Goal: Find specific page/section: Find specific page/section

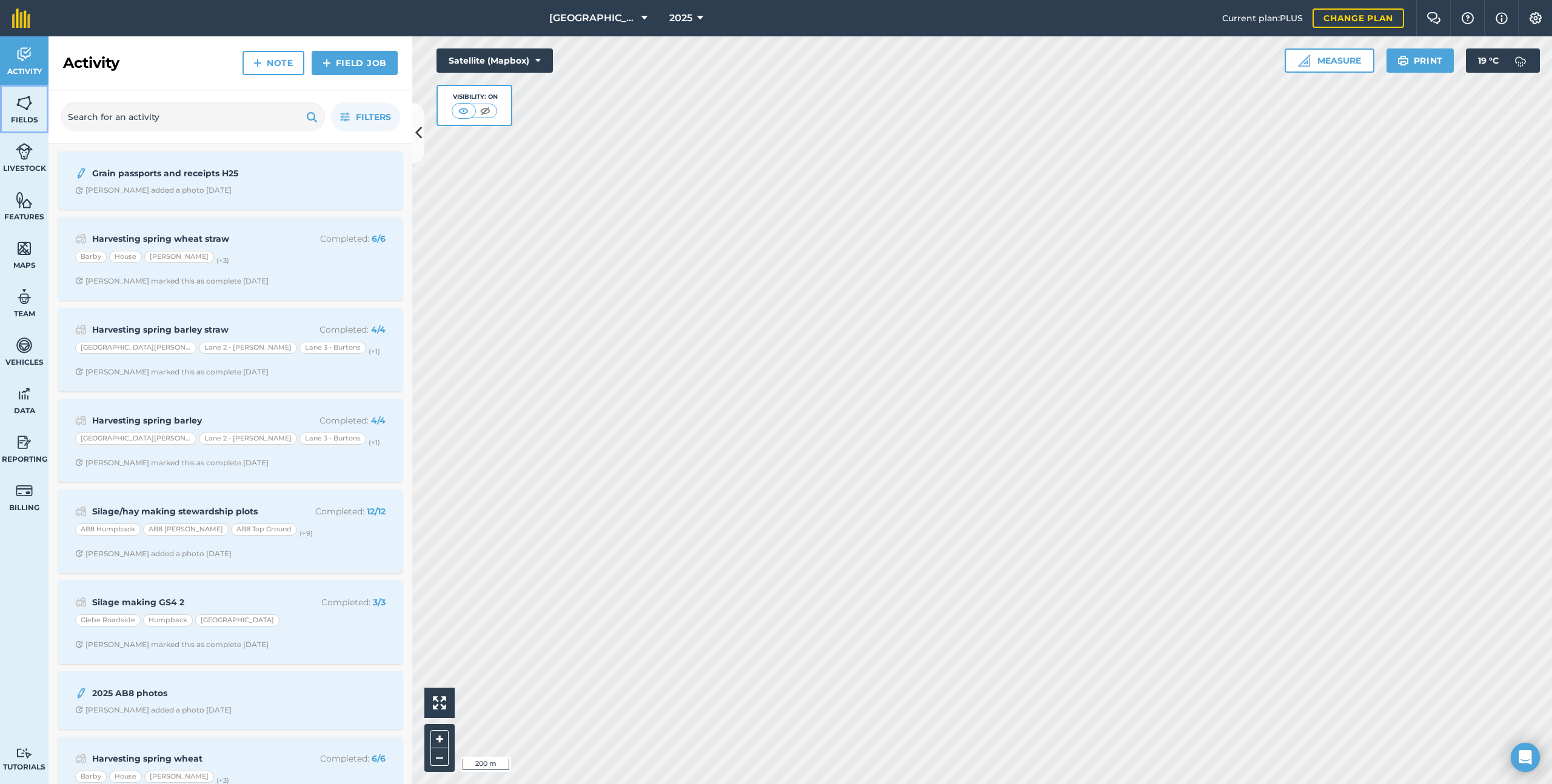
click at [14, 109] on link "Fields" at bounding box center [24, 109] width 49 height 49
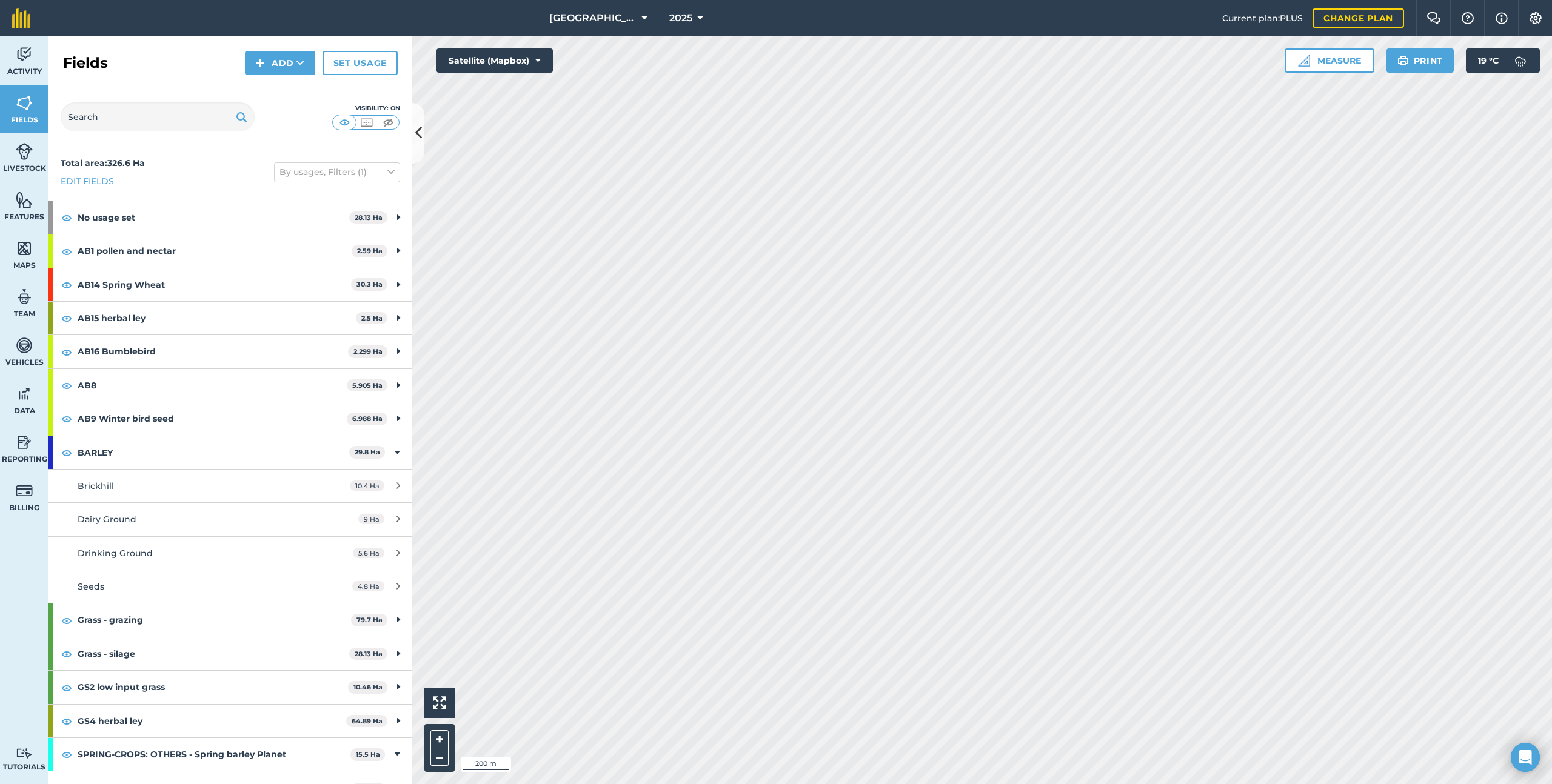
click at [176, 136] on div "Visibility: On" at bounding box center [230, 117] width 364 height 54
click at [134, 112] on input "text" at bounding box center [158, 117] width 194 height 29
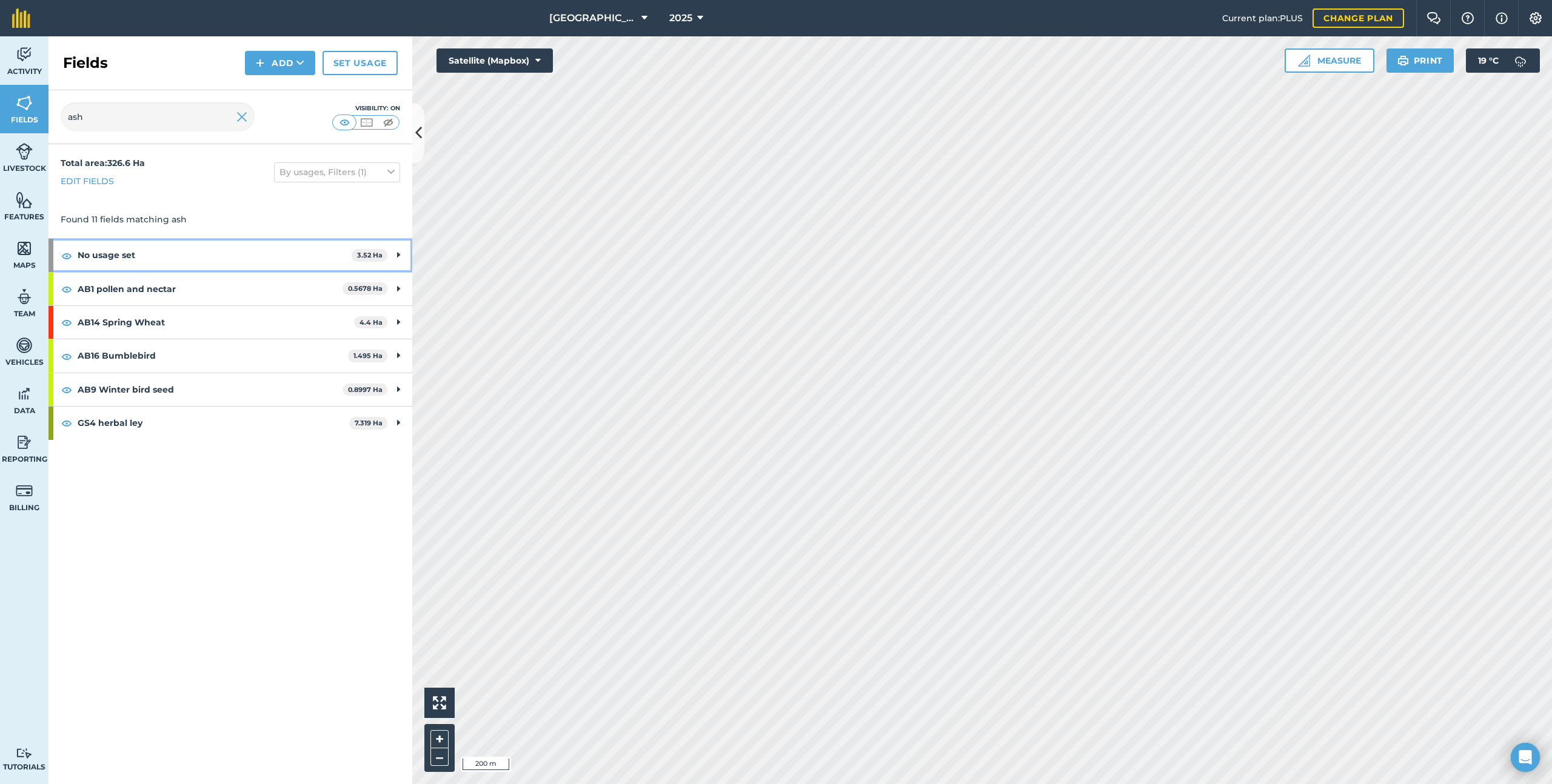
click at [358, 255] on strong "3.52 Ha" at bounding box center [370, 255] width 26 height 8
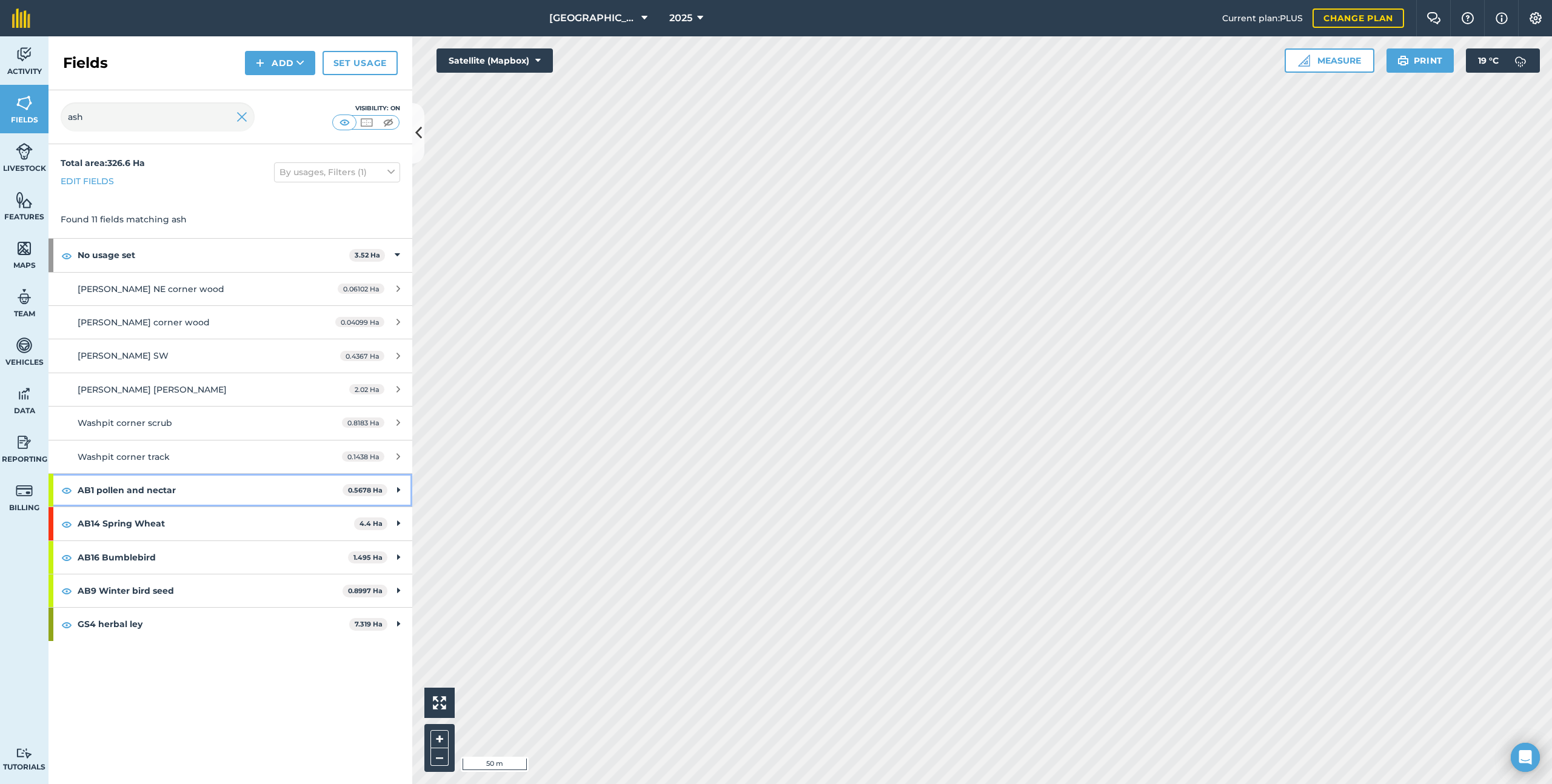
click at [274, 480] on strong "AB1 pollen and nectar" at bounding box center [210, 490] width 265 height 33
click at [146, 115] on input "ash" at bounding box center [158, 117] width 194 height 29
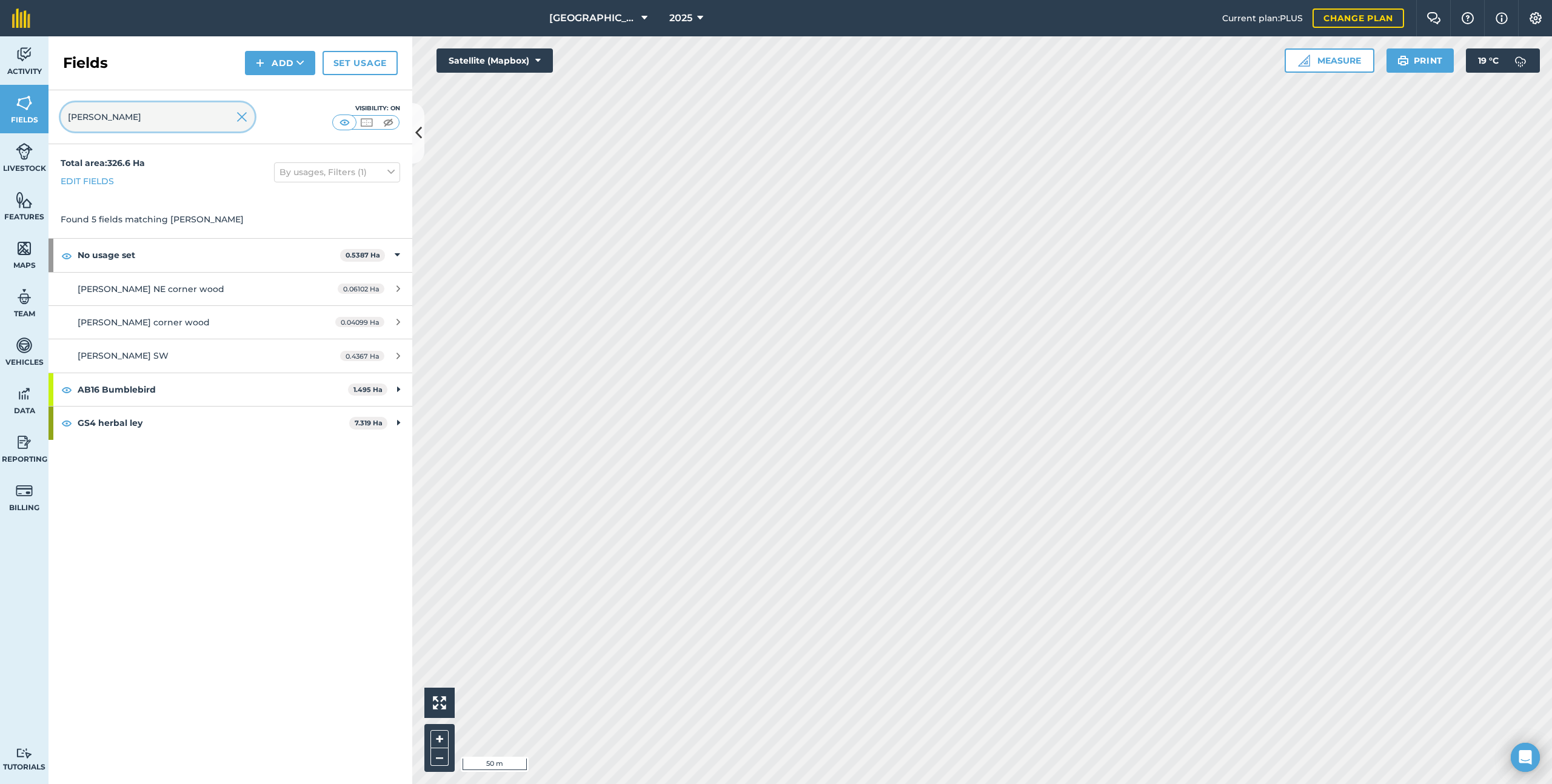
type input "[PERSON_NAME]"
click at [179, 383] on strong "AB16 Bumblebird" at bounding box center [212, 389] width 270 height 33
click at [175, 461] on strong "GS4 herbal ley" at bounding box center [213, 457] width 272 height 33
click at [688, 14] on span "2025" at bounding box center [681, 18] width 23 height 15
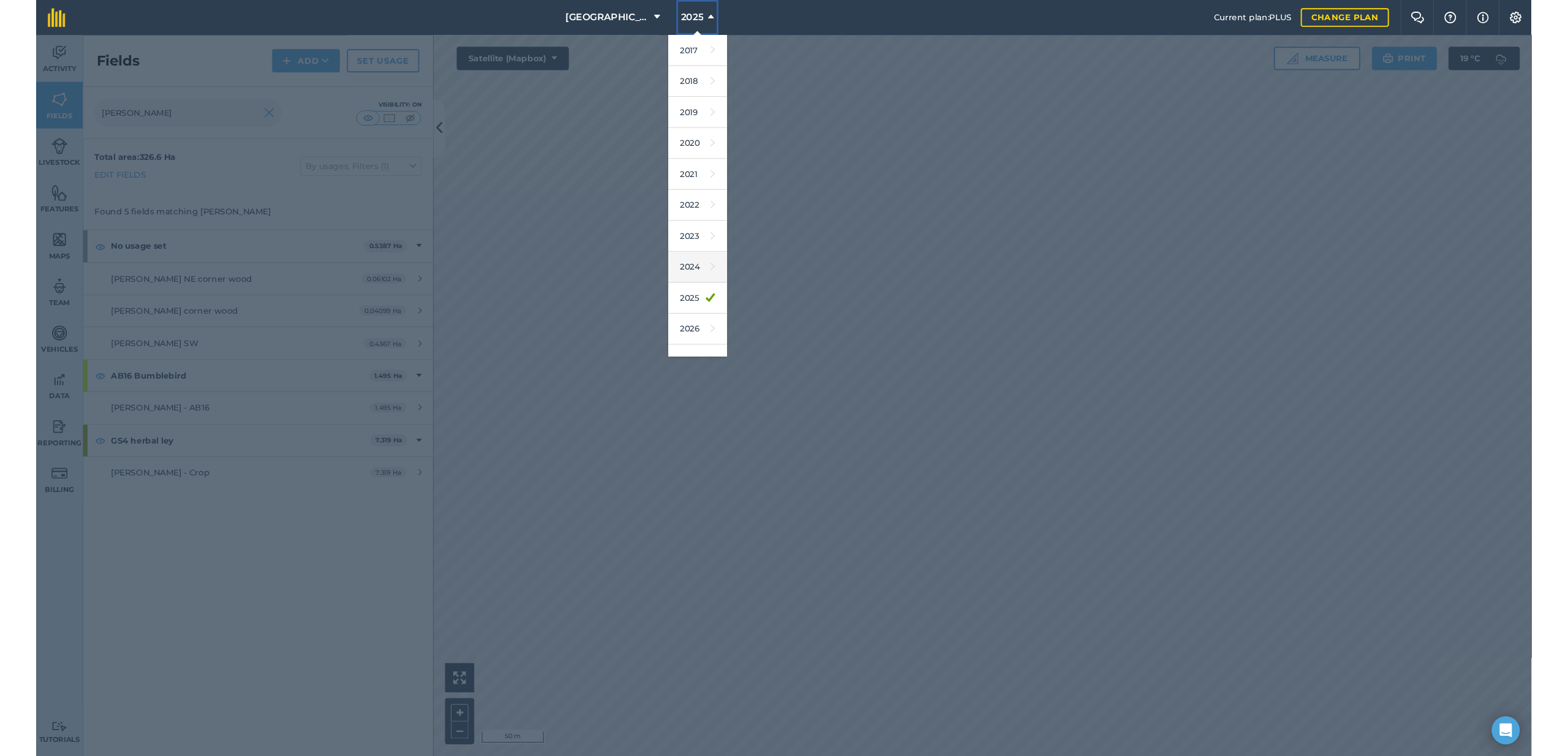
scroll to position [20, 0]
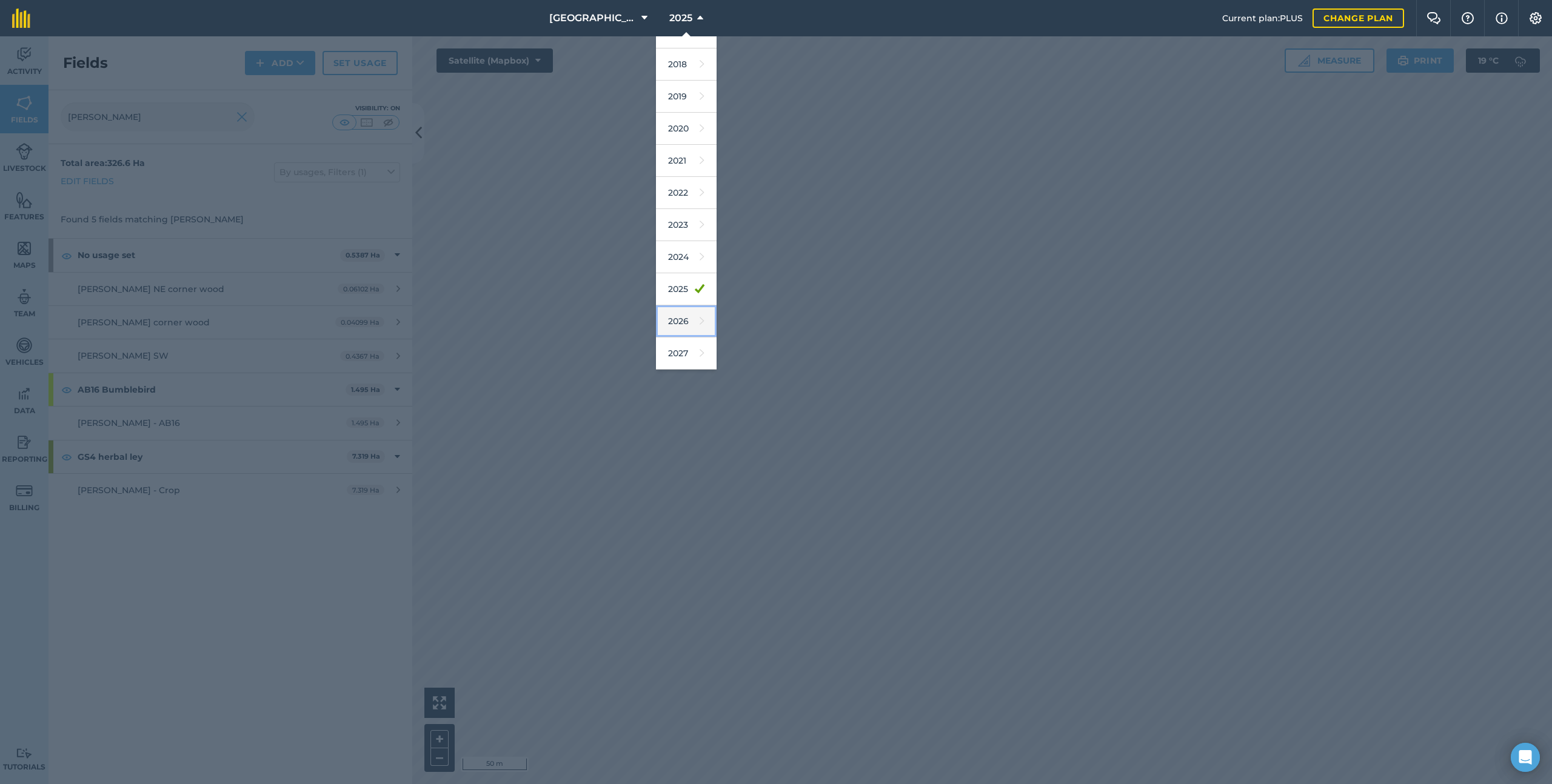
click at [692, 321] on link "2026" at bounding box center [686, 321] width 61 height 32
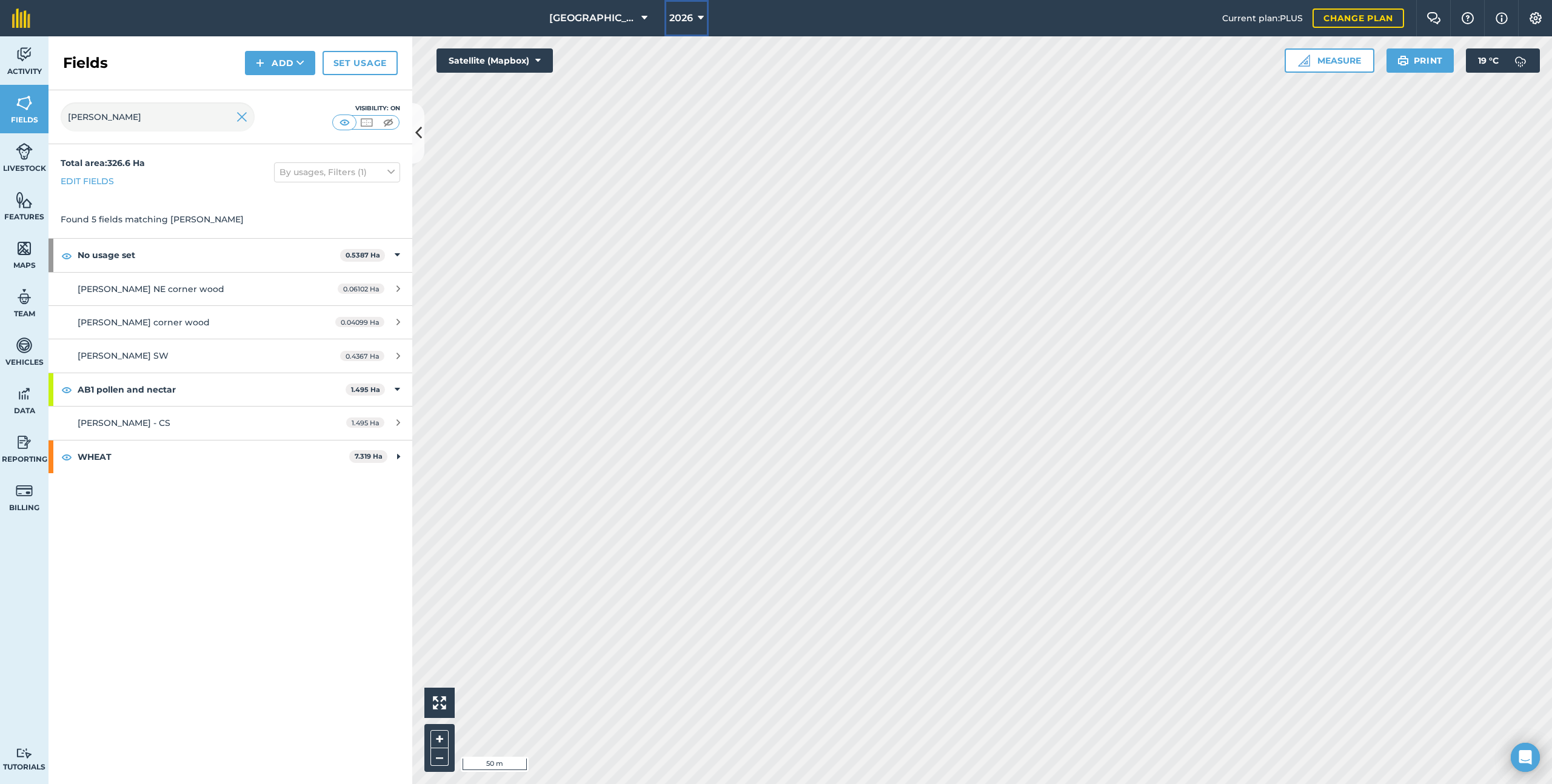
click at [693, 12] on button "2026" at bounding box center [687, 18] width 44 height 36
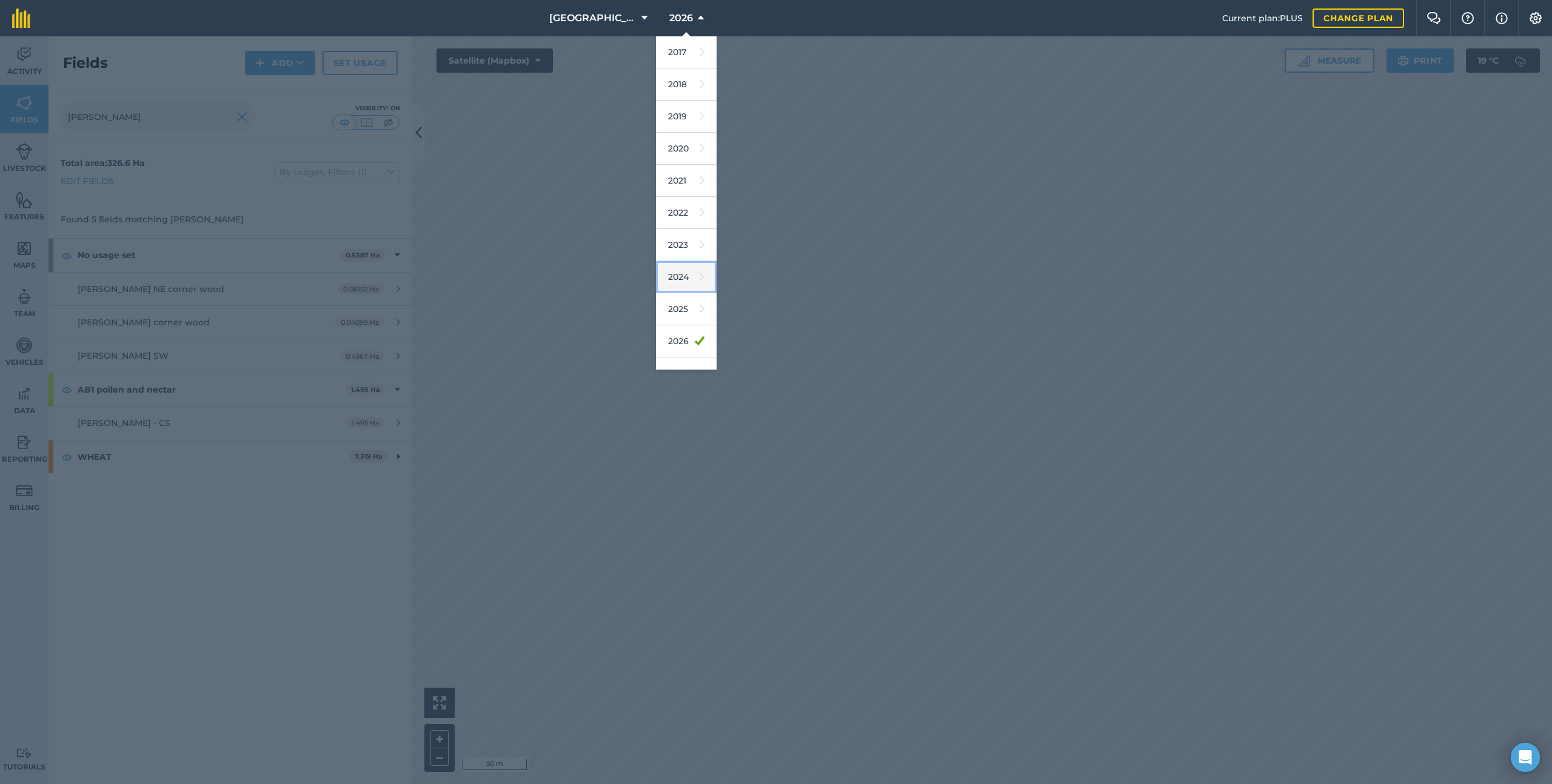
click at [699, 288] on link "2024" at bounding box center [686, 277] width 61 height 32
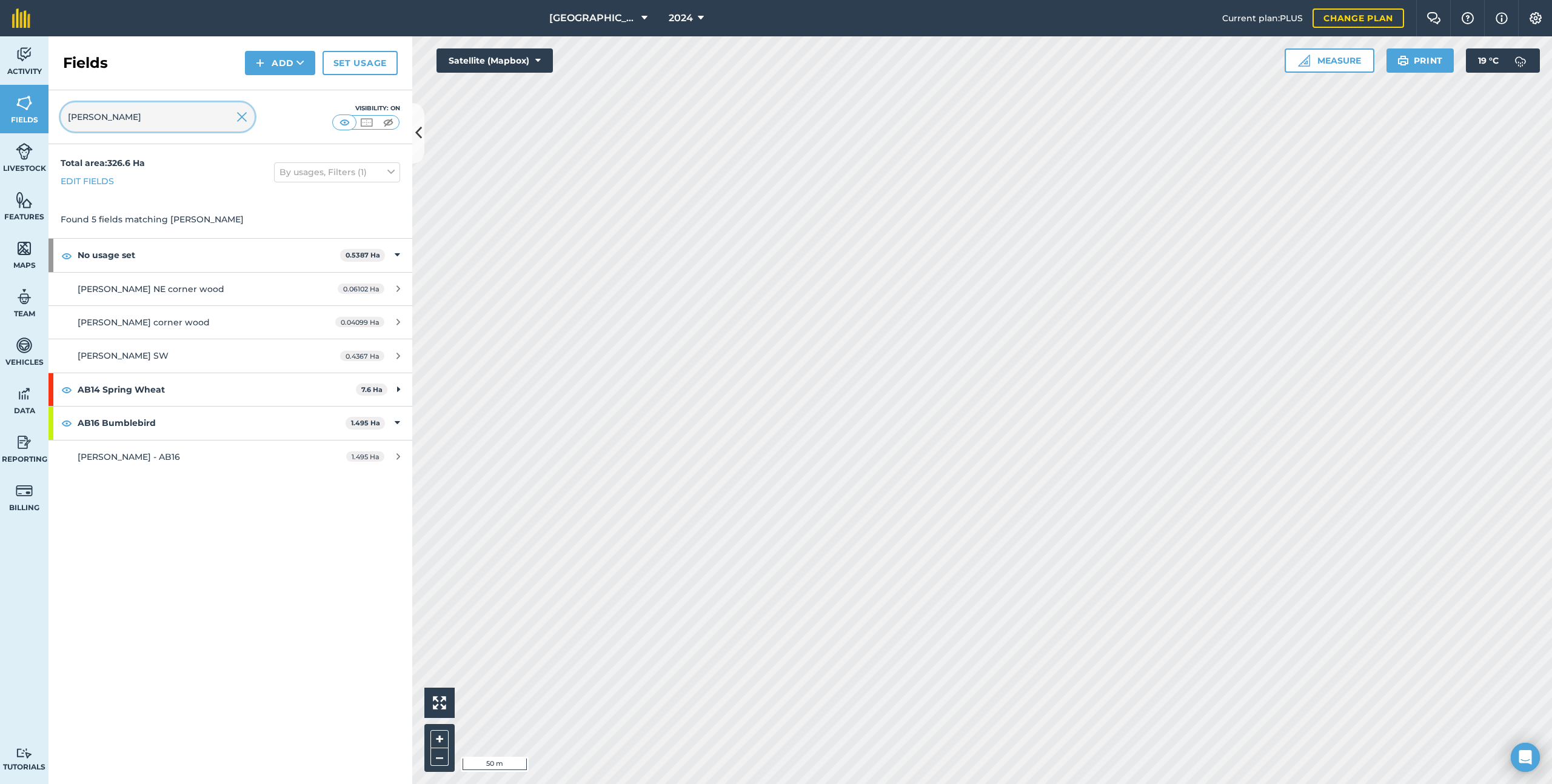
click at [125, 122] on input "[PERSON_NAME]" at bounding box center [158, 117] width 194 height 29
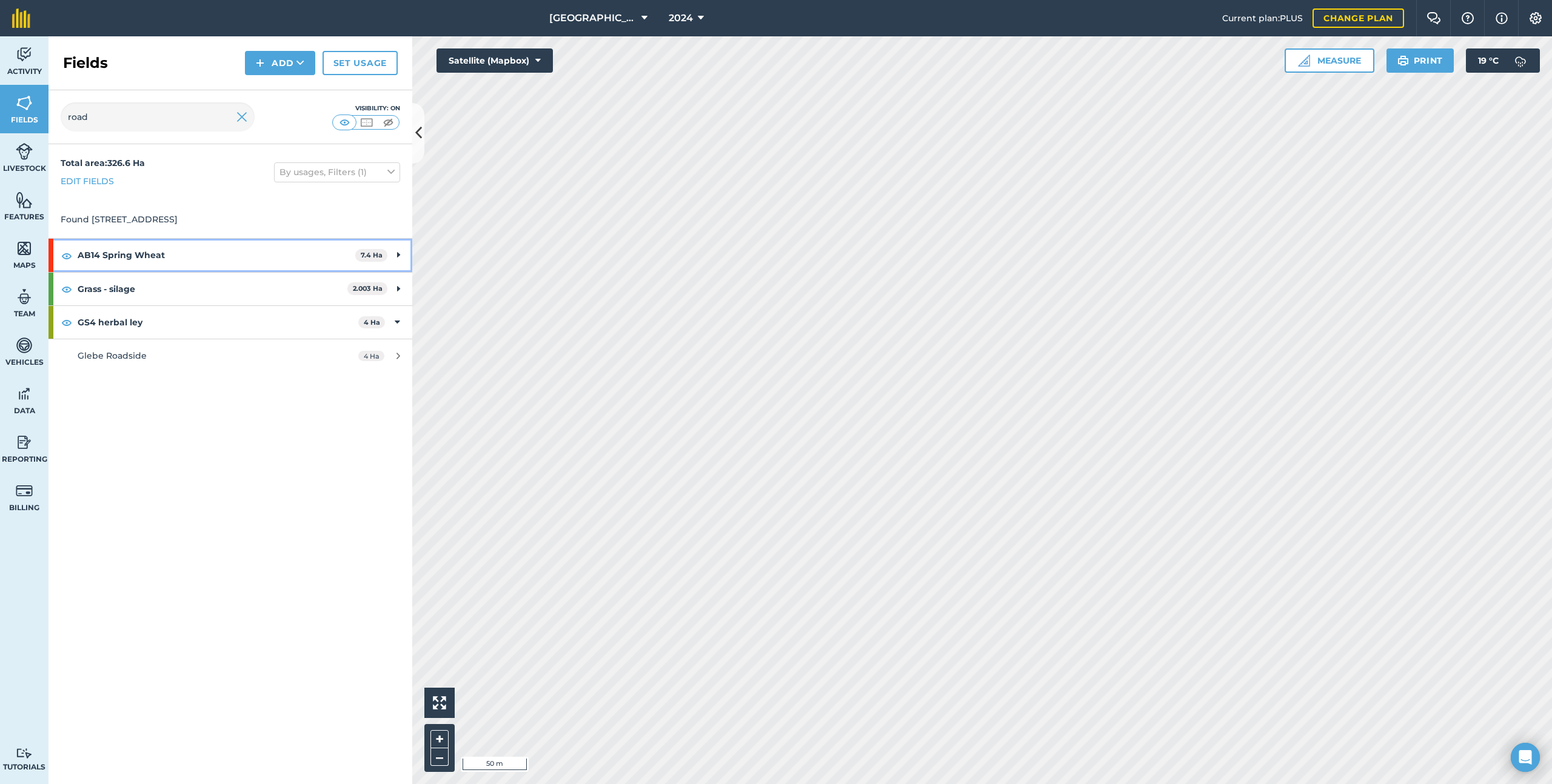
click at [144, 257] on strong "AB14 Spring Wheat" at bounding box center [216, 255] width 277 height 33
click at [151, 326] on strong "Grass - silage" at bounding box center [212, 322] width 270 height 33
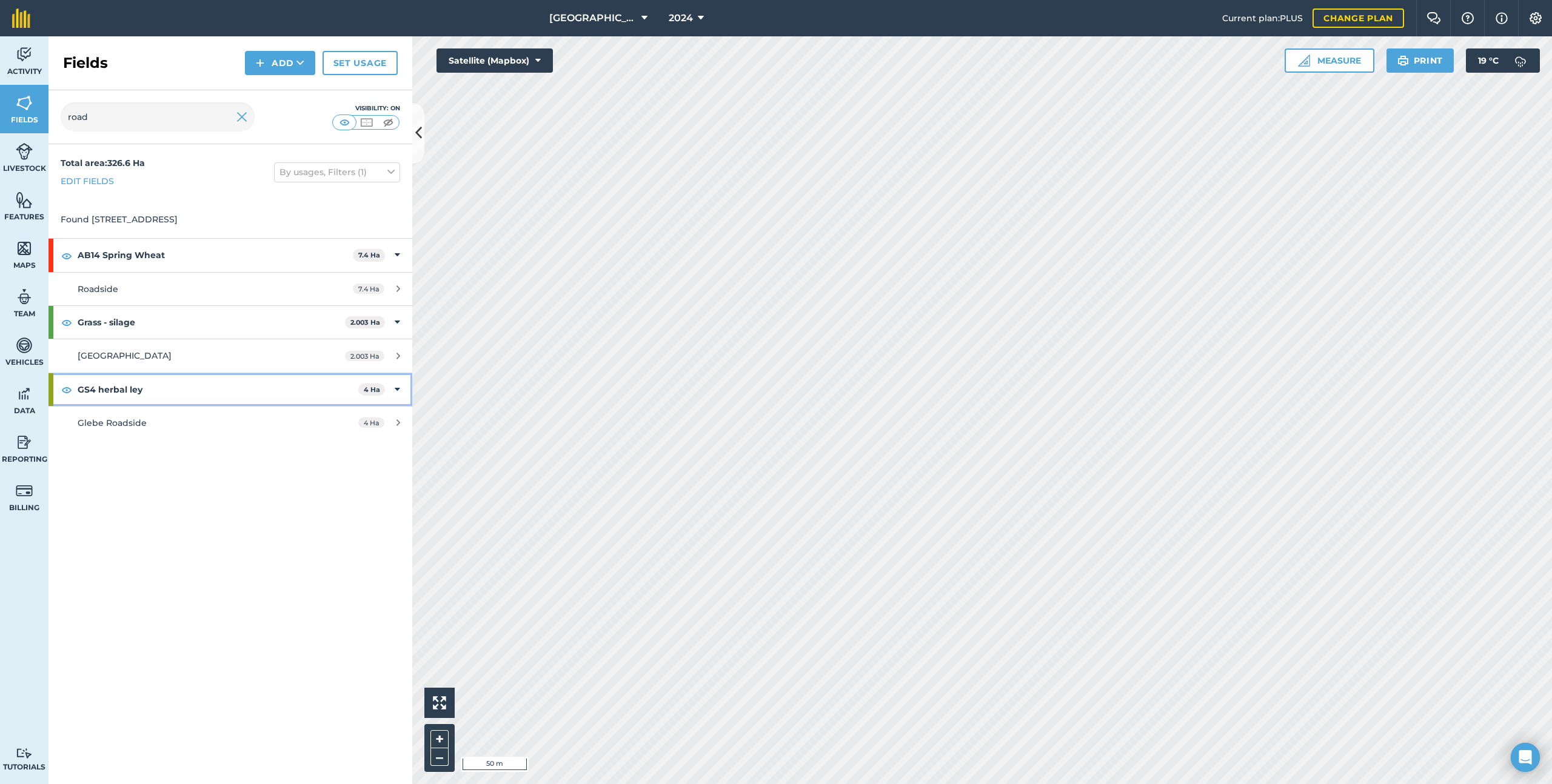
click at [176, 393] on strong "GS4 herbal ley" at bounding box center [217, 389] width 281 height 33
click at [159, 392] on strong "GS4 herbal ley" at bounding box center [219, 389] width 283 height 33
click at [686, 24] on span "2024" at bounding box center [681, 18] width 24 height 15
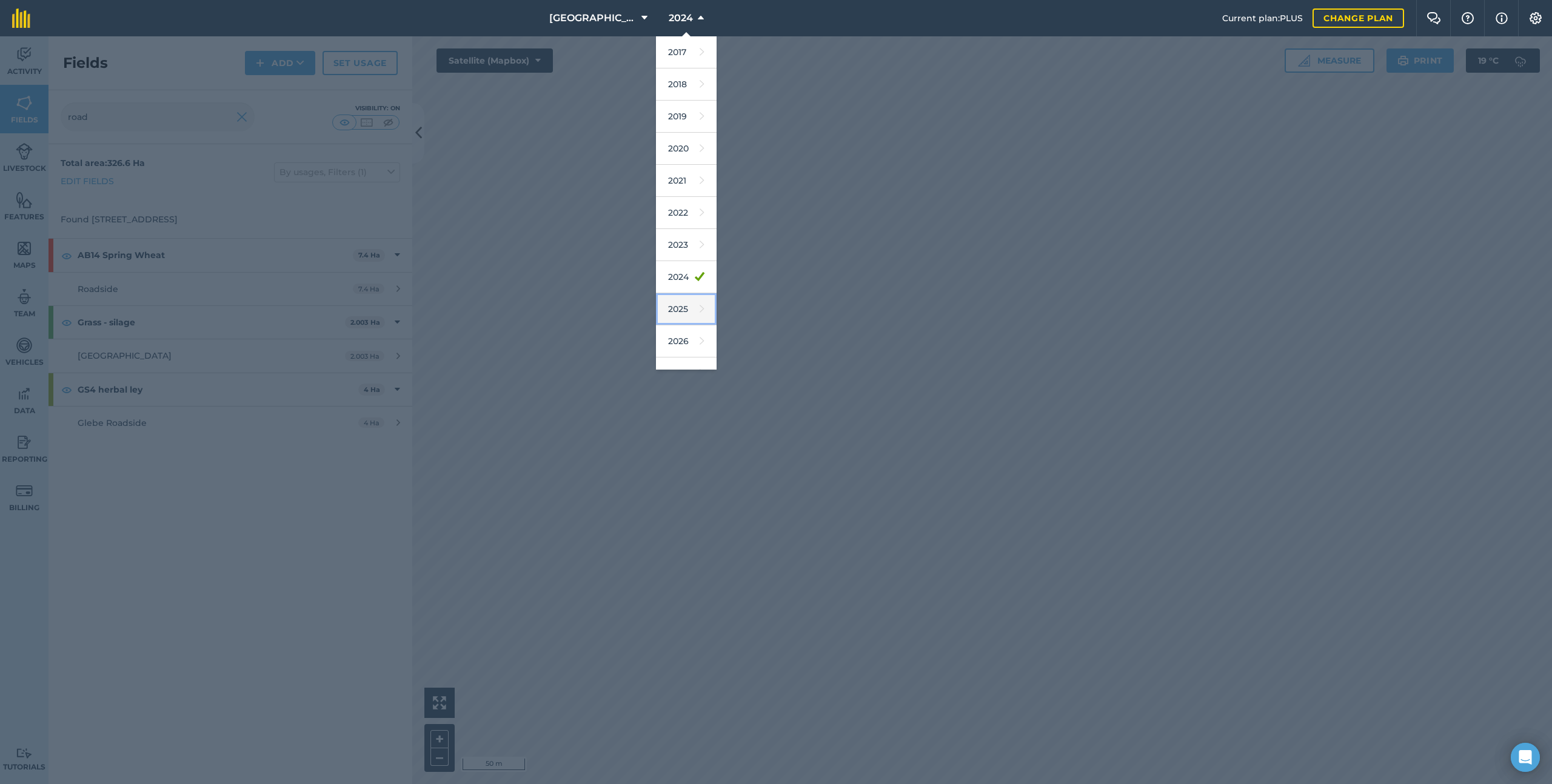
click at [689, 304] on link "2025" at bounding box center [686, 309] width 61 height 32
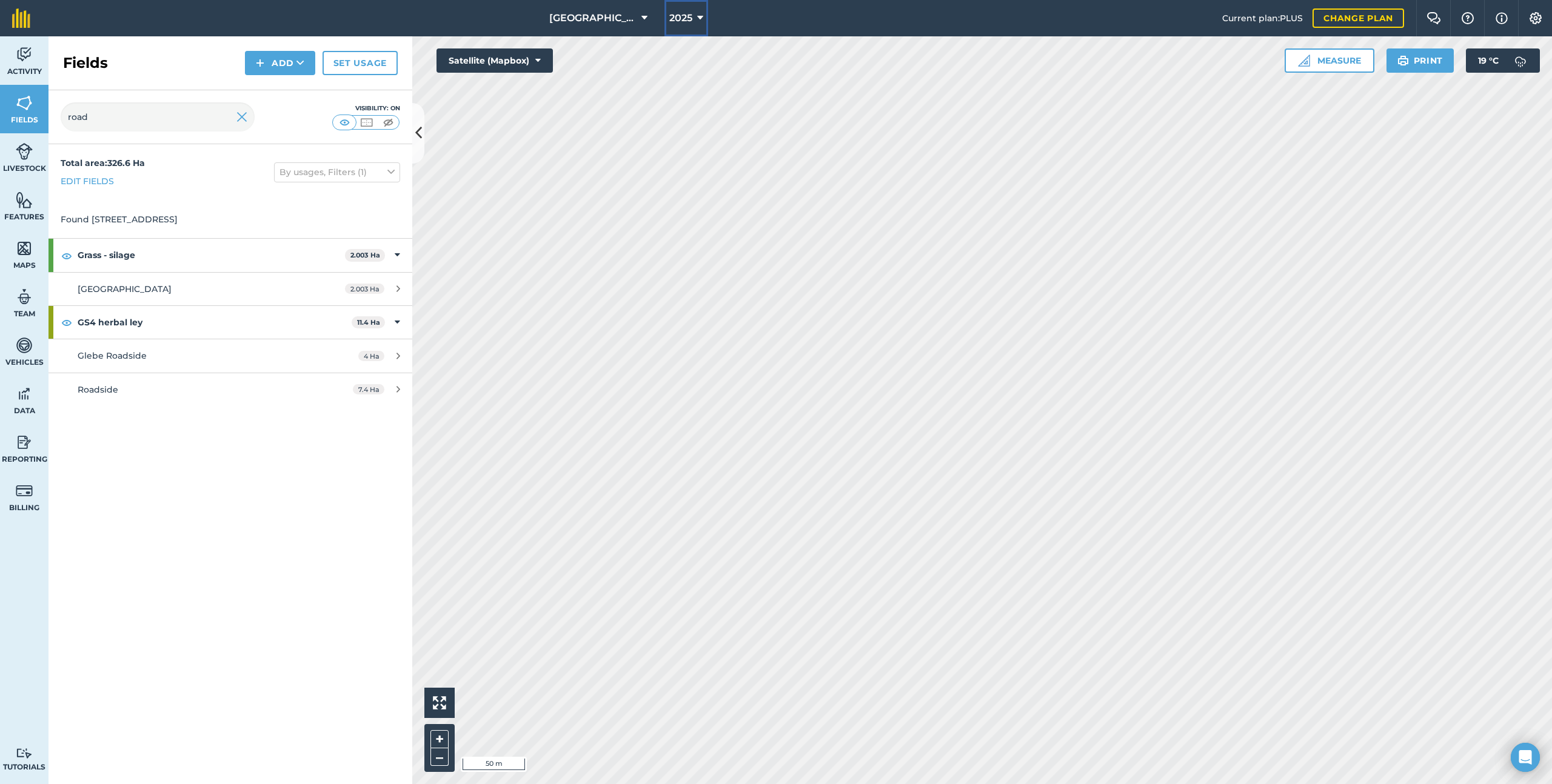
click at [688, 16] on span "2025" at bounding box center [681, 18] width 23 height 15
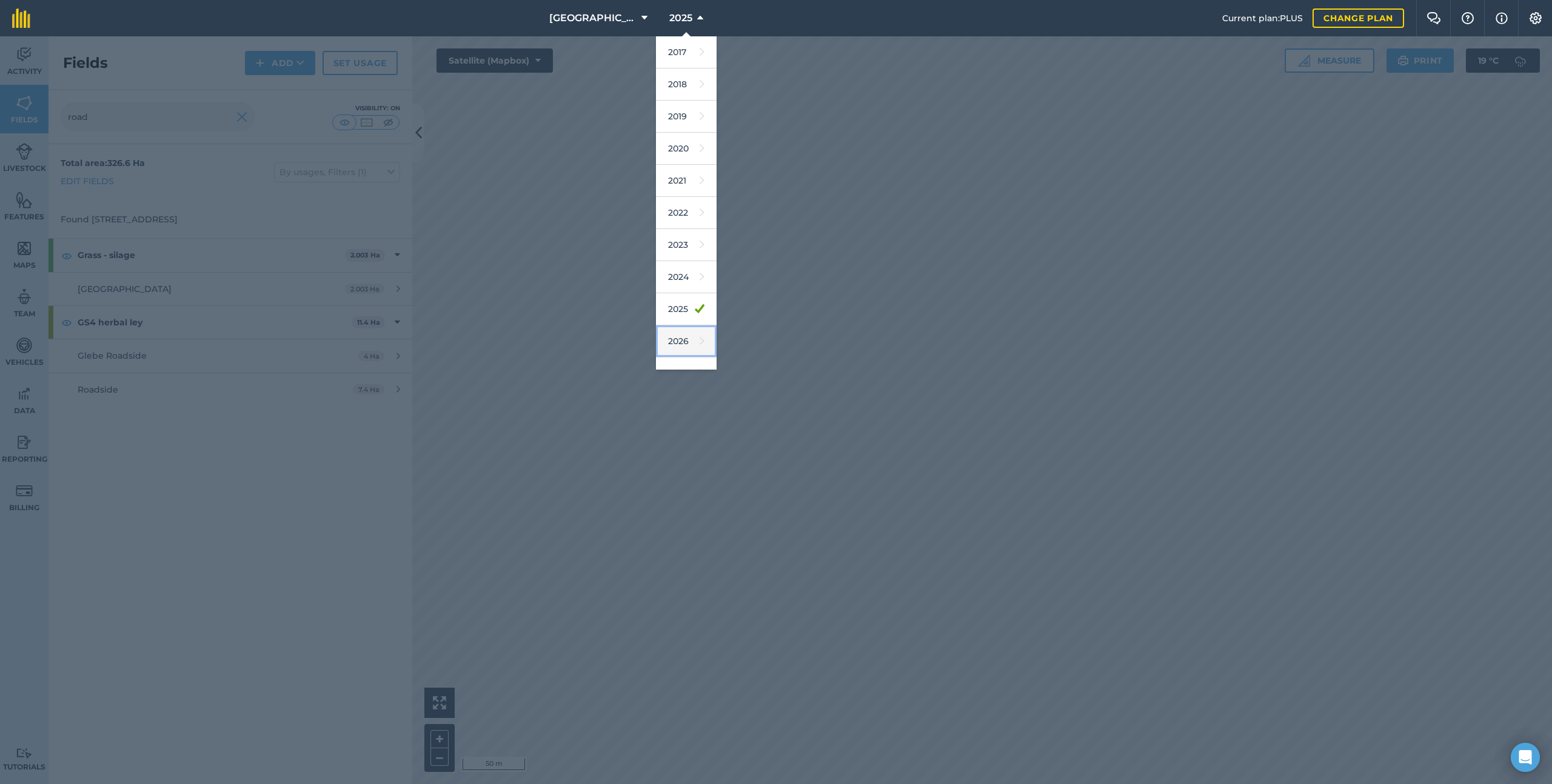
click at [705, 335] on link "2026" at bounding box center [686, 341] width 61 height 32
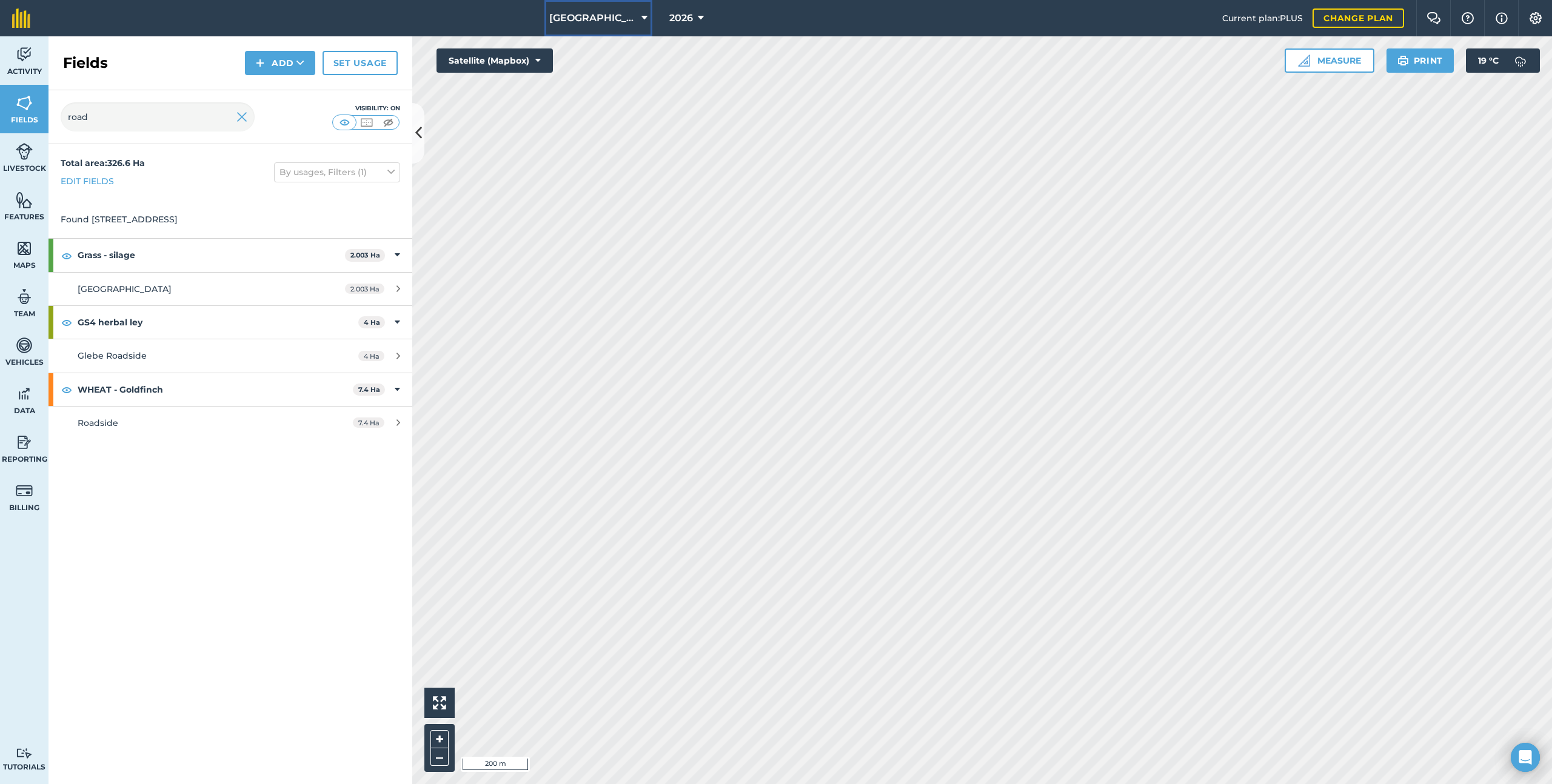
click at [622, 13] on span "[GEOGRAPHIC_DATA]" at bounding box center [593, 18] width 88 height 15
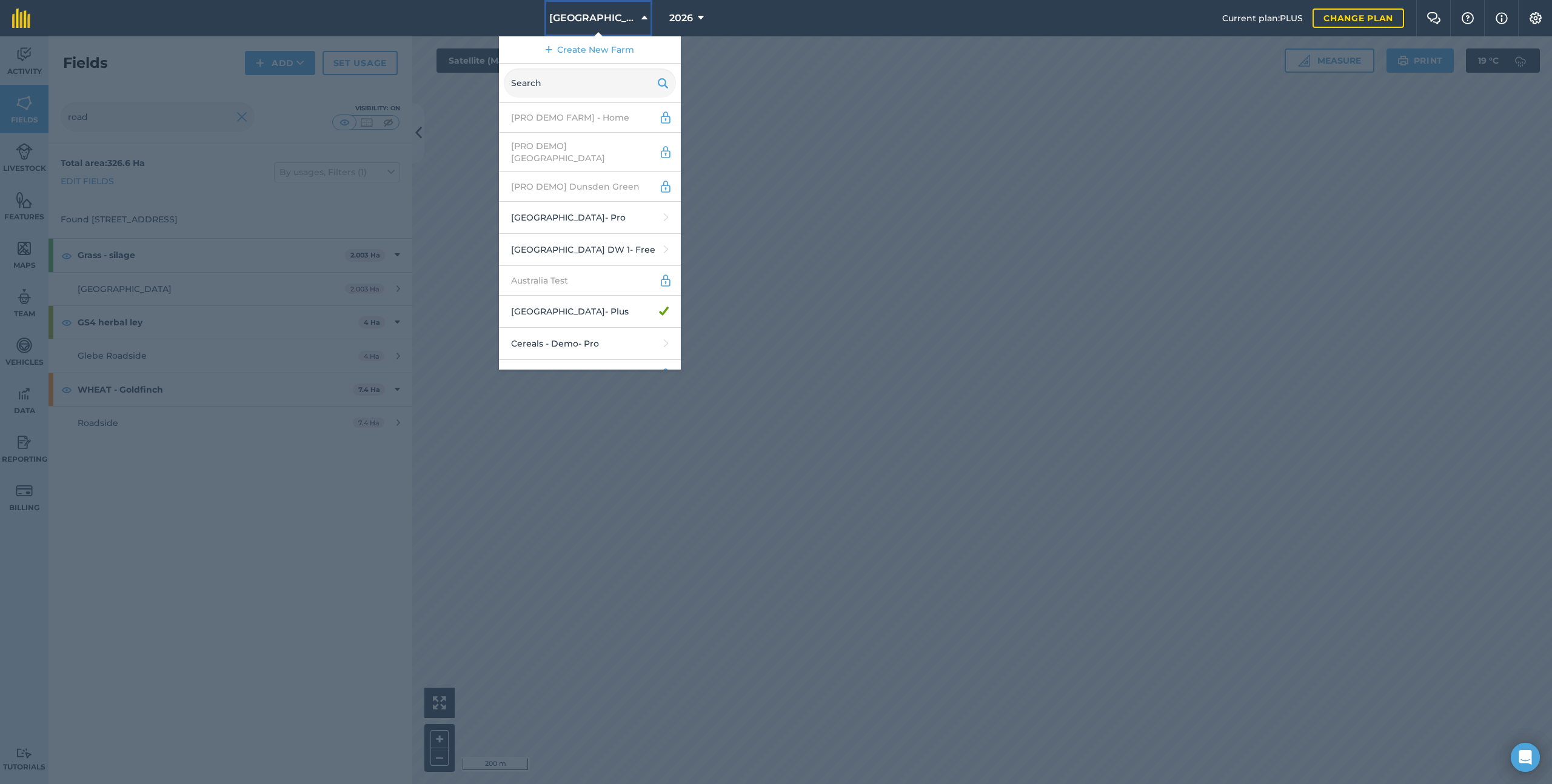
click at [622, 13] on span "[GEOGRAPHIC_DATA]" at bounding box center [593, 18] width 88 height 15
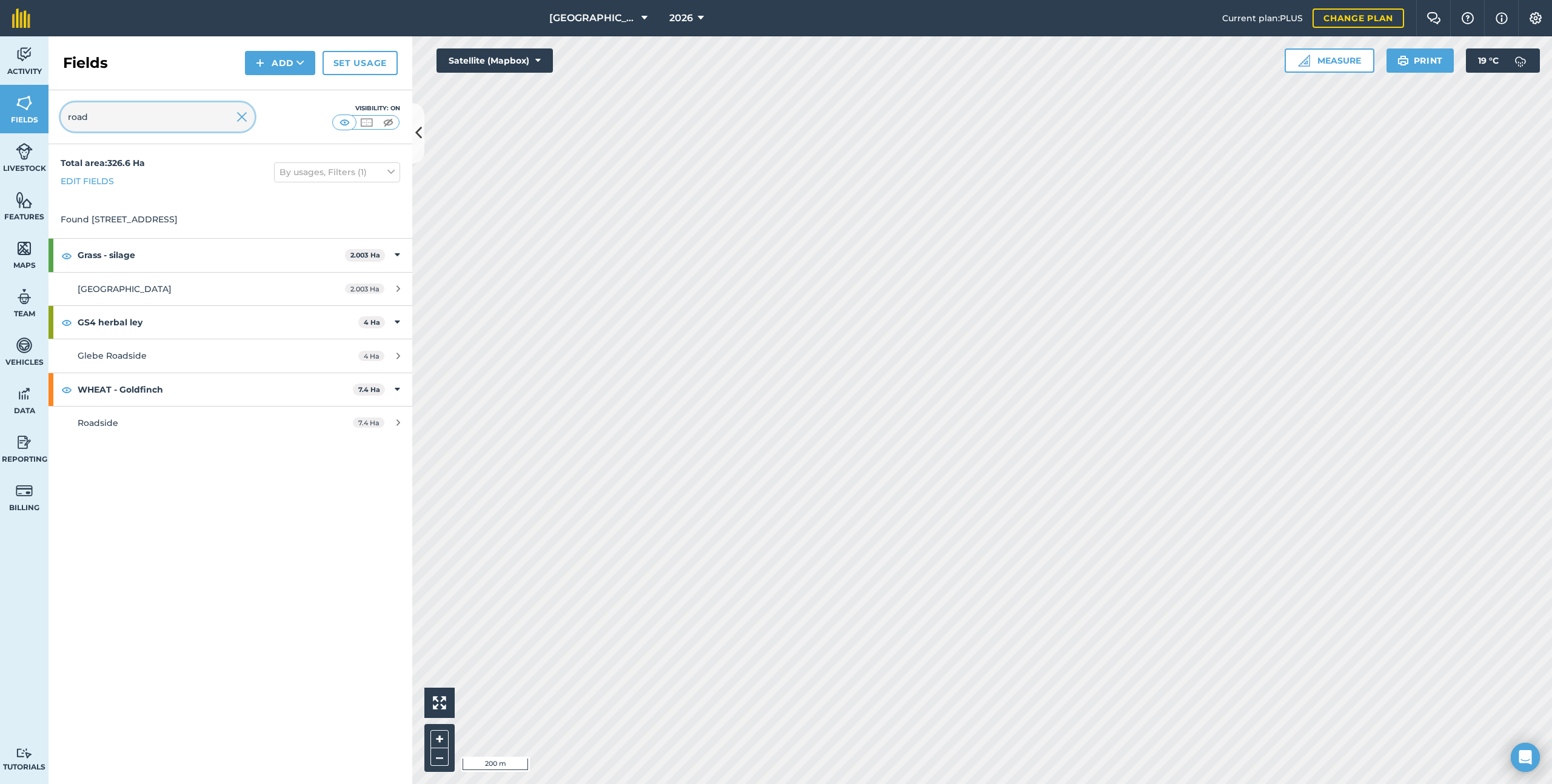
click at [116, 119] on input "road" at bounding box center [158, 117] width 194 height 29
type input "[PERSON_NAME]"
click at [247, 117] on img at bounding box center [242, 117] width 11 height 15
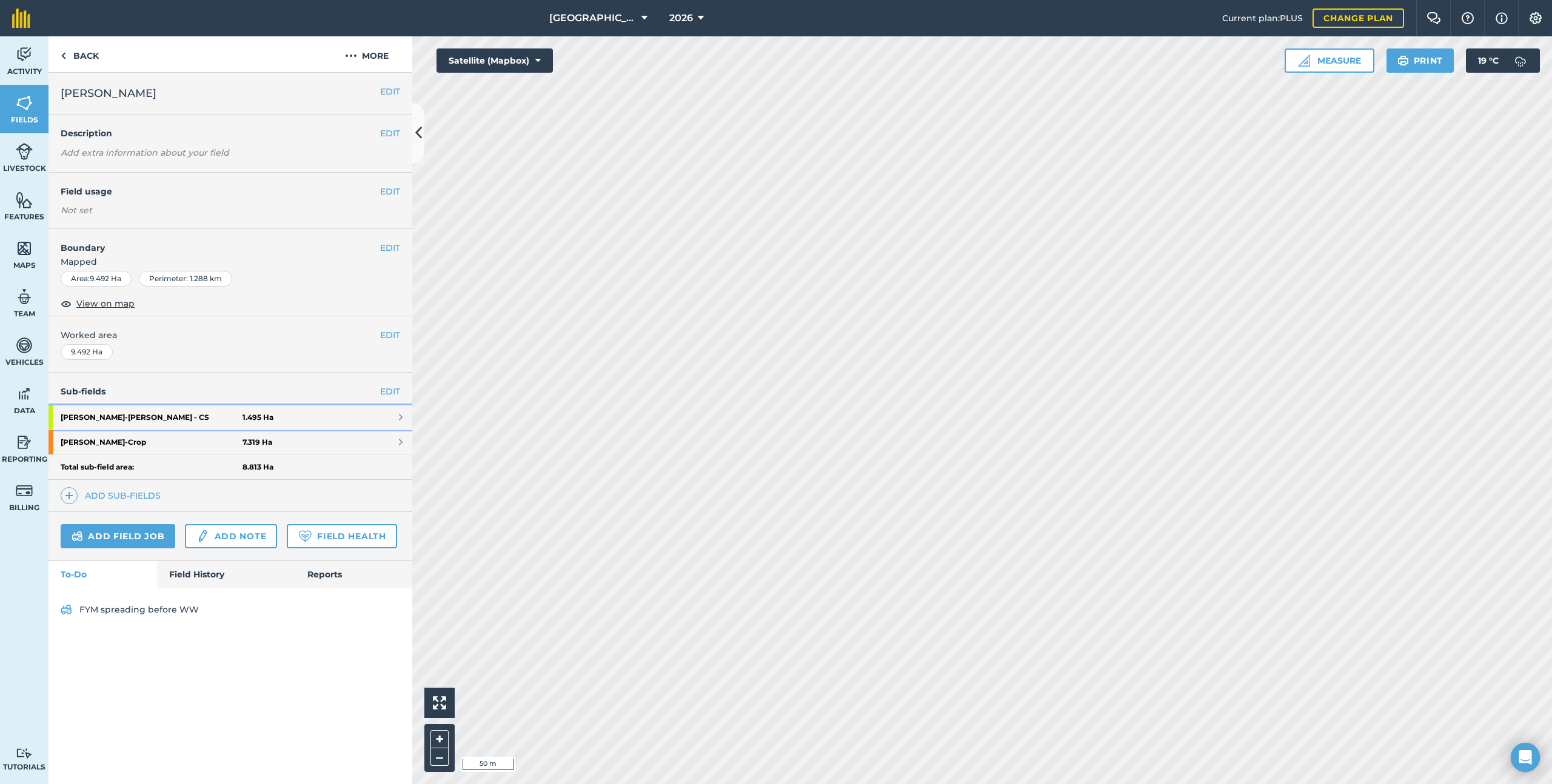
click at [323, 413] on link "[PERSON_NAME] - CS 1.495 Ha" at bounding box center [230, 418] width 364 height 24
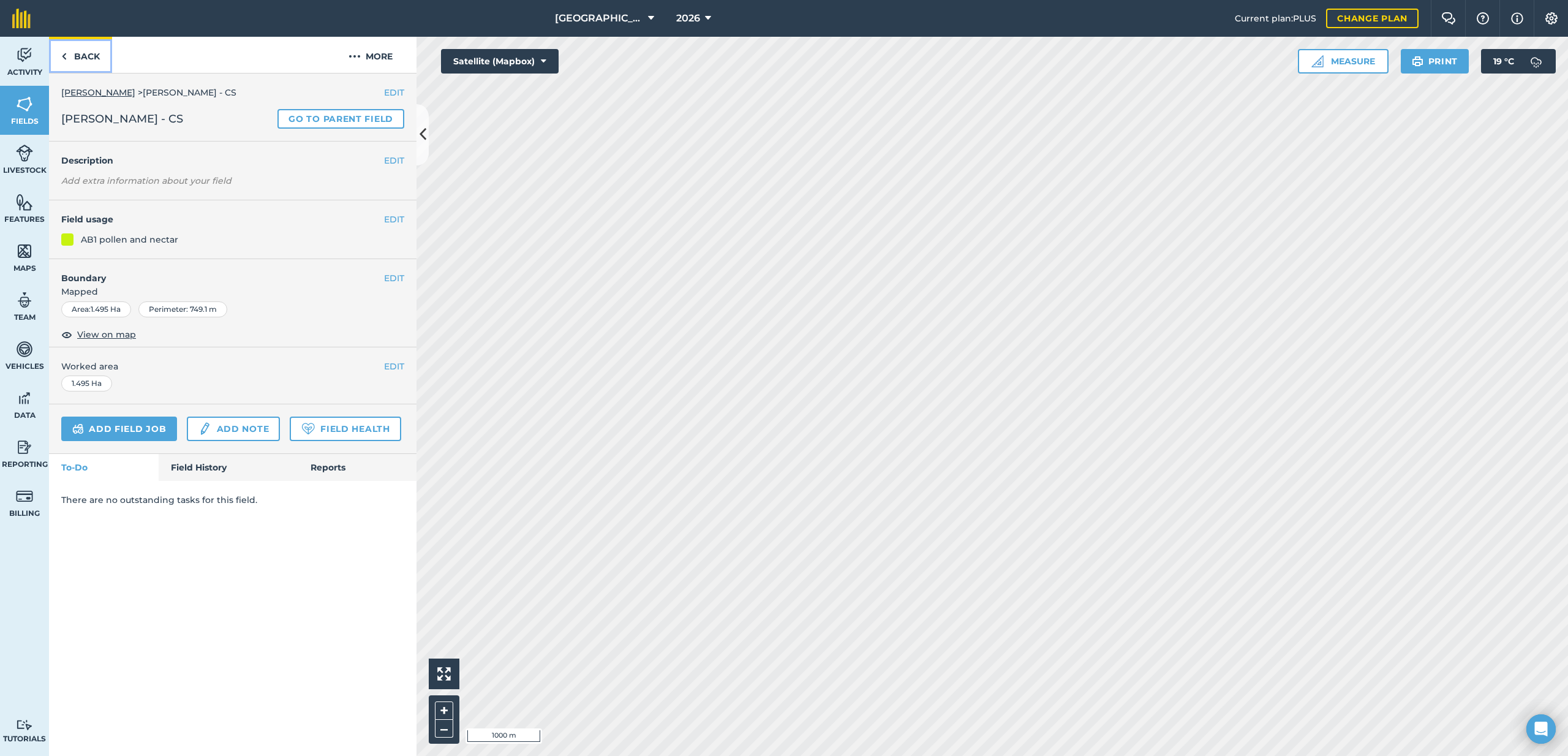
click at [104, 61] on link "Back" at bounding box center [81, 55] width 63 height 36
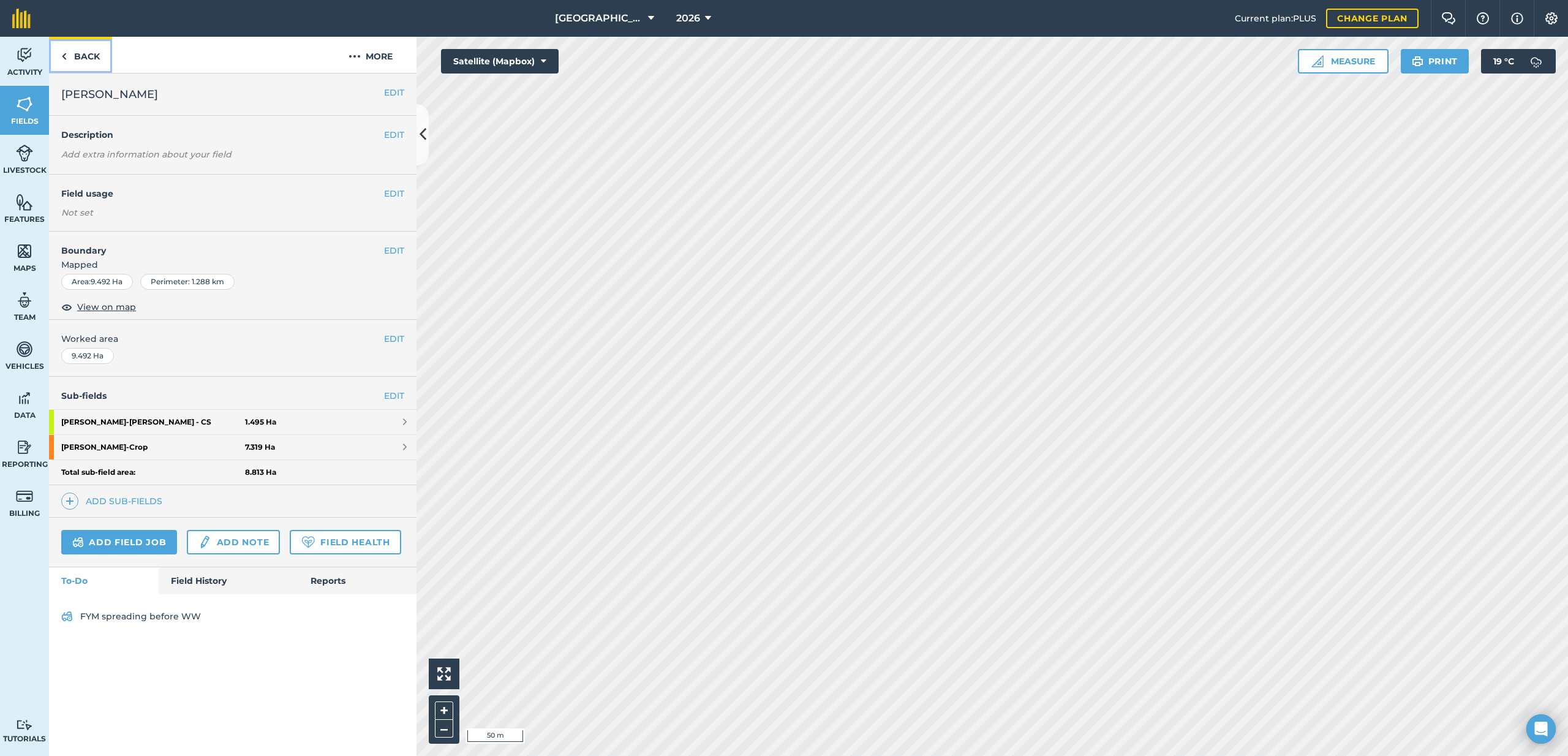
click at [97, 63] on link "Back" at bounding box center [81, 55] width 63 height 36
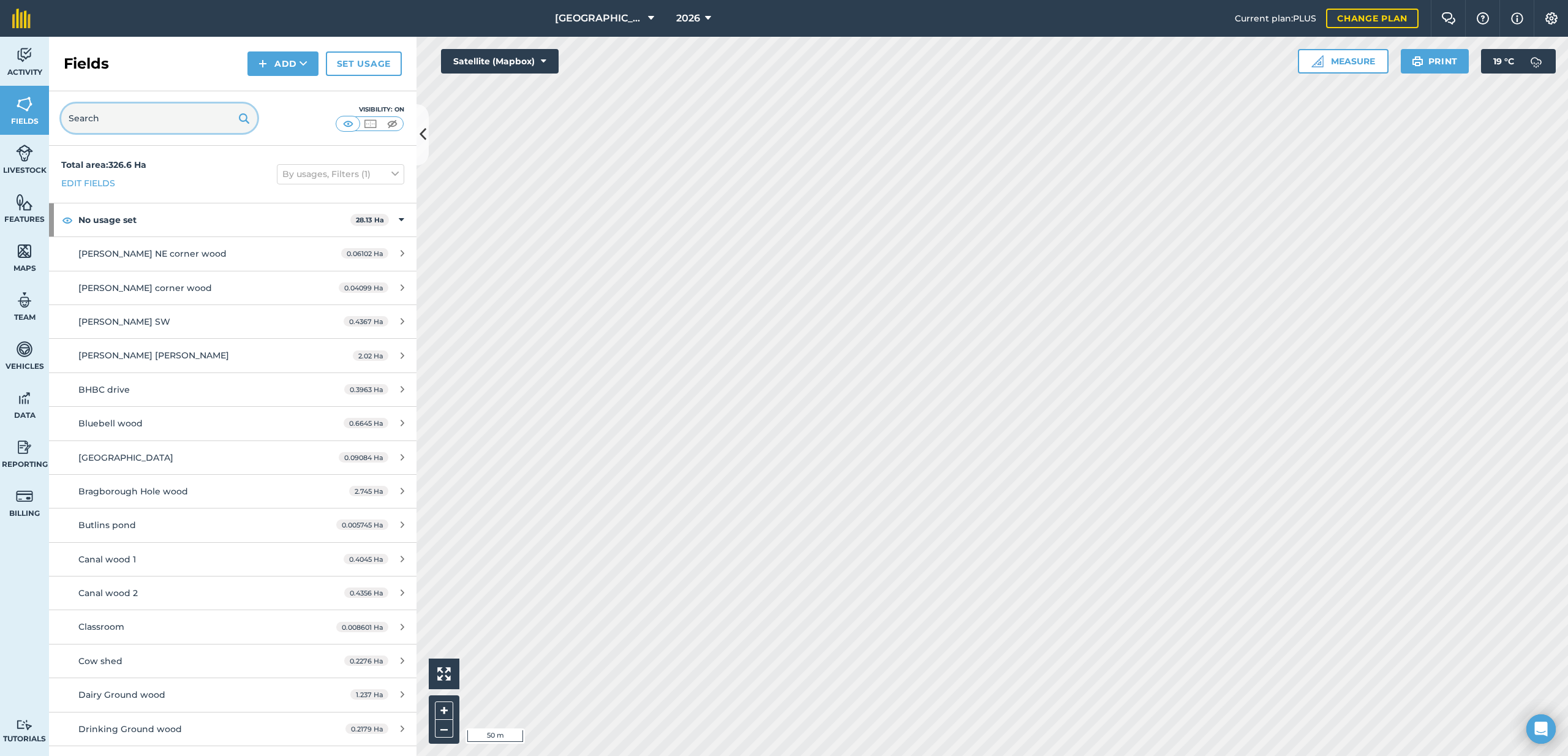
click at [178, 132] on input "text" at bounding box center [160, 118] width 196 height 30
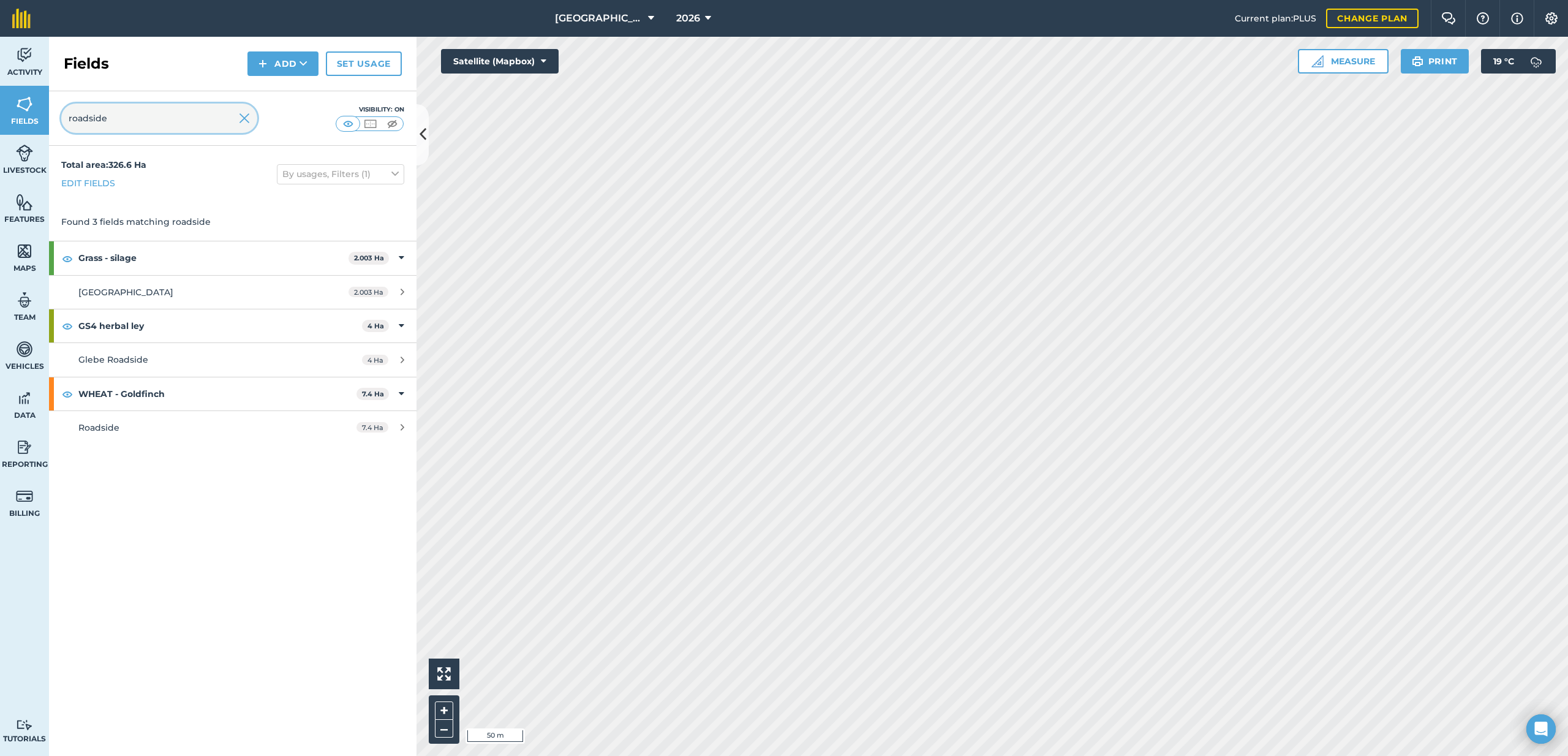
type input "roadside"
